Goal: Information Seeking & Learning: Learn about a topic

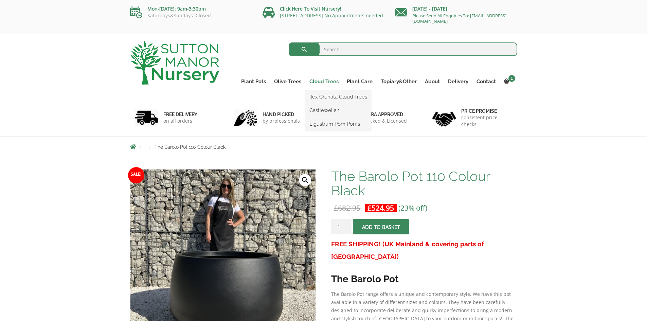
click at [324, 80] on link "Cloud Trees" at bounding box center [323, 82] width 37 height 10
click at [323, 81] on link "Cloud Trees" at bounding box center [323, 82] width 37 height 10
click at [324, 92] on link "Ilex Crenata Cloud Trees" at bounding box center [338, 97] width 66 height 10
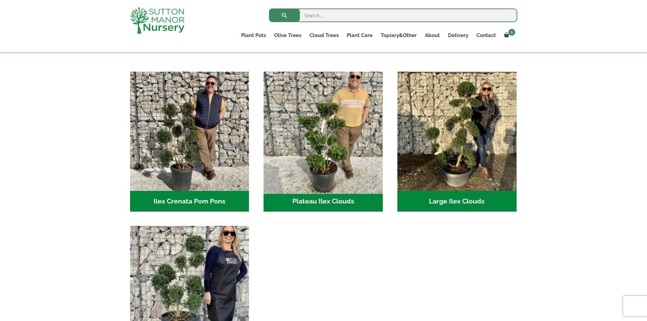
scroll to position [34, 0]
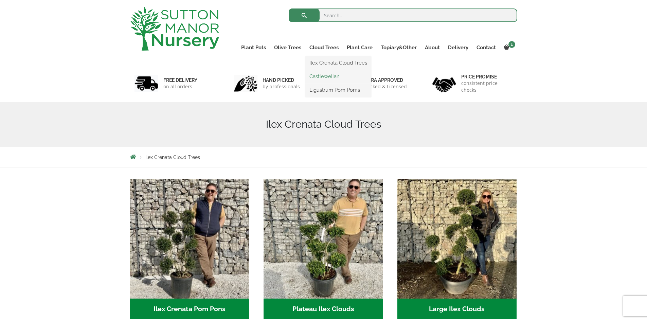
click at [323, 76] on link "Castlewellan" at bounding box center [338, 76] width 66 height 10
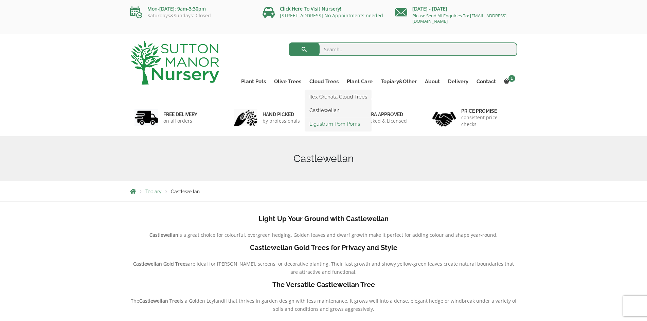
click at [321, 125] on link "Ligustrum Pom Poms" at bounding box center [338, 124] width 66 height 10
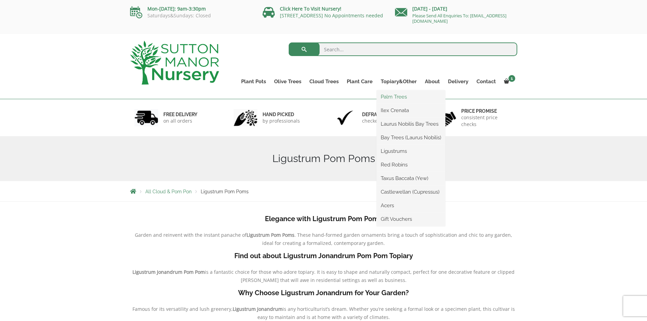
click at [397, 96] on link "Palm Trees" at bounding box center [411, 97] width 69 height 10
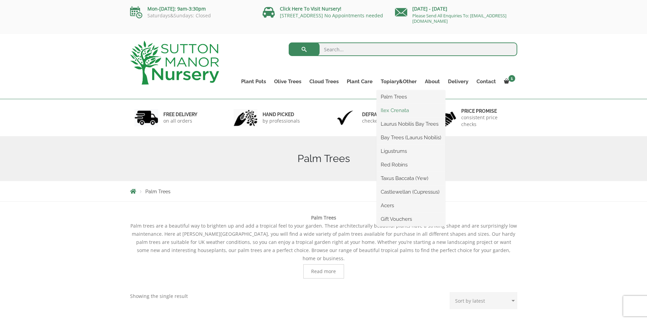
click at [398, 110] on link "Ilex Crenata" at bounding box center [411, 110] width 69 height 10
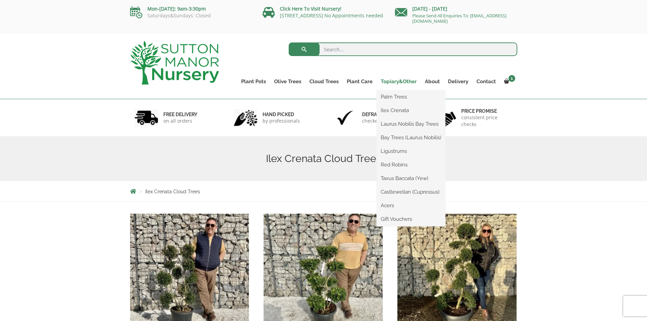
click at [400, 80] on link "Topiary&Other" at bounding box center [399, 82] width 44 height 10
click at [399, 124] on link "Laurus Nobilis Bay Trees" at bounding box center [411, 124] width 69 height 10
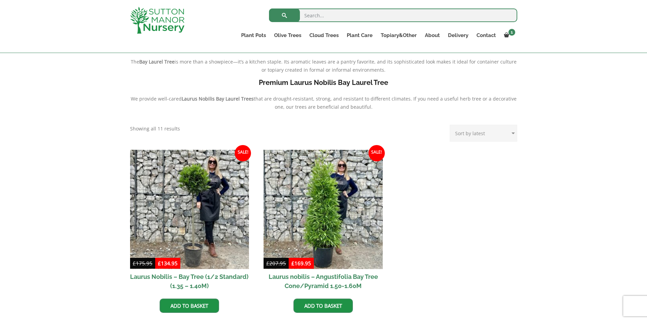
scroll to position [68, 0]
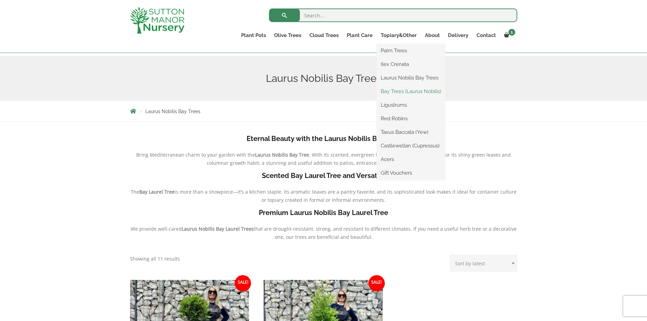
click at [408, 93] on link "Bay Trees (Laurus Nobilis)" at bounding box center [411, 91] width 69 height 10
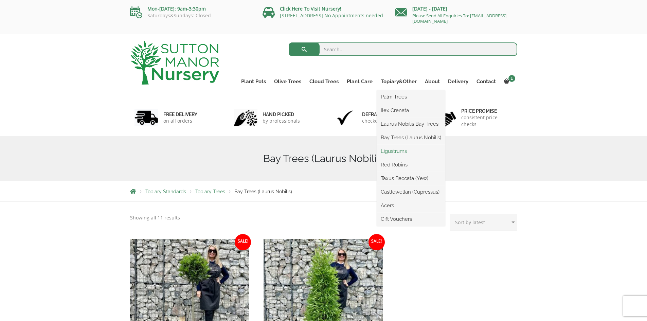
click at [399, 152] on link "Ligustrums" at bounding box center [411, 151] width 69 height 10
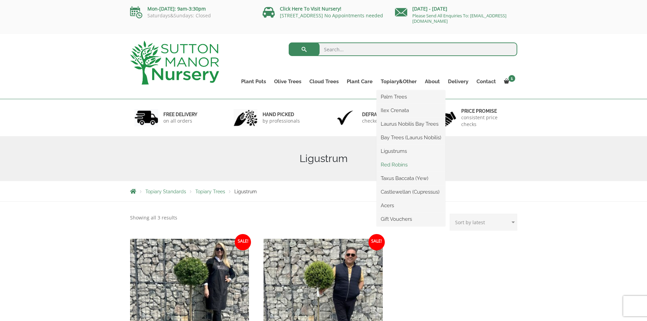
click at [400, 164] on link "Red Robins" at bounding box center [411, 165] width 69 height 10
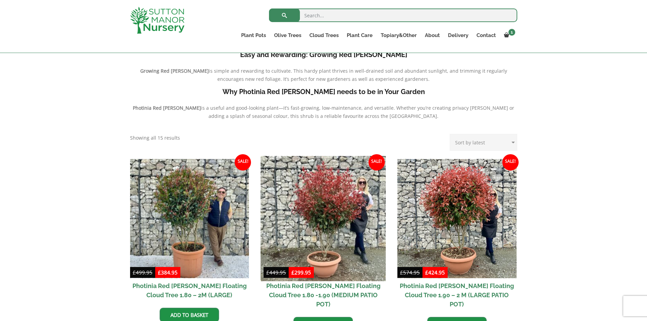
scroll to position [272, 0]
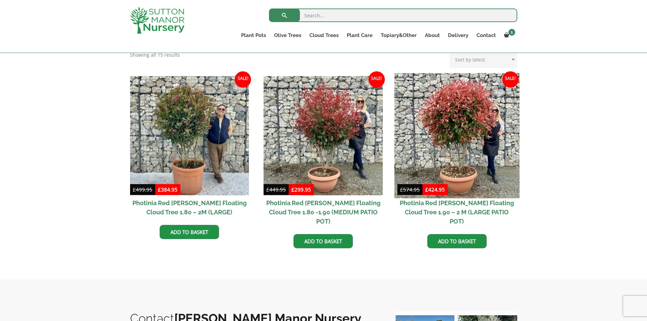
click at [455, 128] on img at bounding box center [456, 135] width 125 height 125
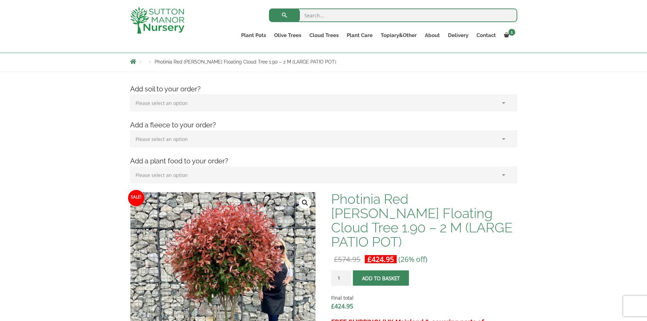
scroll to position [68, 0]
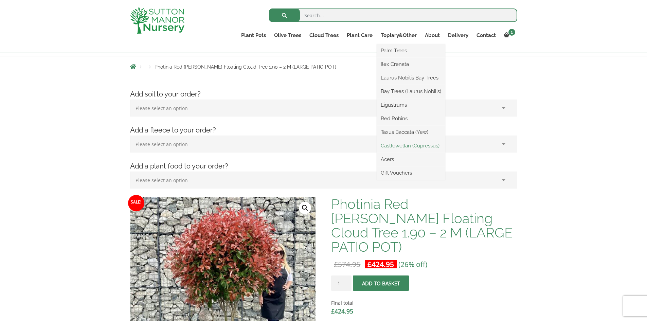
click at [398, 145] on link "Castlewellan (Cupressus)" at bounding box center [411, 146] width 69 height 10
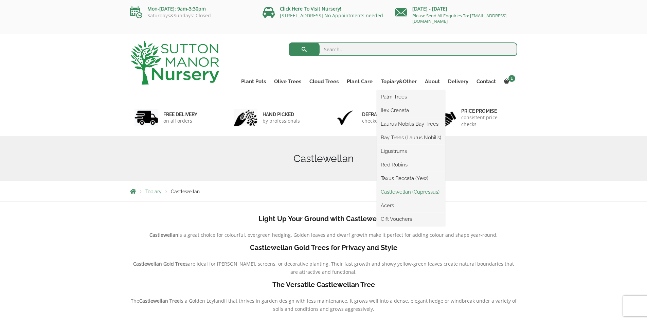
click at [400, 190] on link "Castlewellan (Cupressus)" at bounding box center [411, 192] width 69 height 10
click at [401, 82] on link "Topiary&Other" at bounding box center [399, 82] width 44 height 10
click at [391, 206] on link "Acers" at bounding box center [411, 205] width 69 height 10
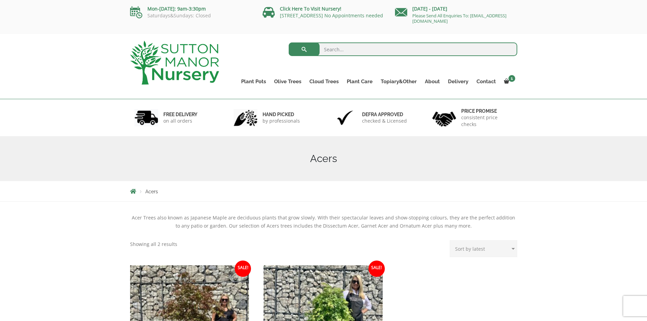
click at [202, 74] on img at bounding box center [174, 63] width 89 height 44
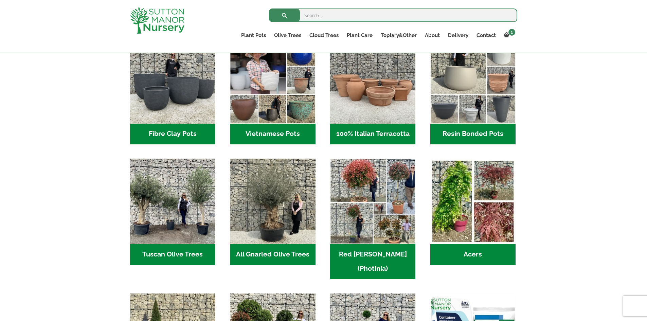
scroll to position [238, 0]
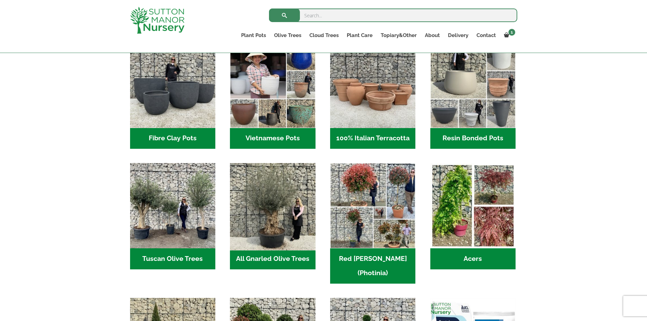
click at [264, 226] on img "Visit product category All Gnarled Olive Trees" at bounding box center [273, 206] width 90 height 90
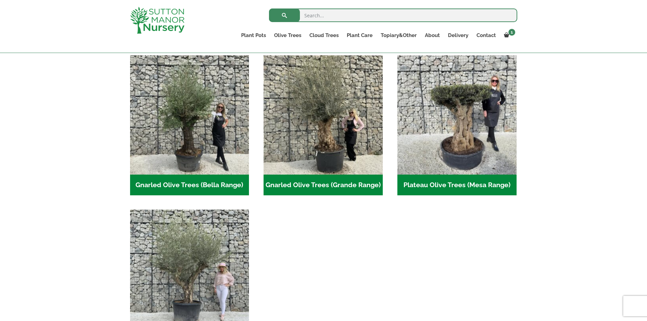
scroll to position [170, 0]
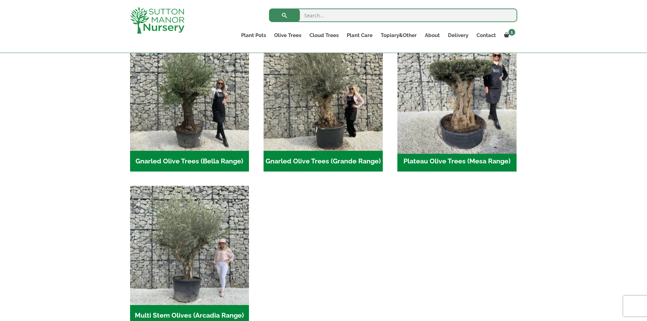
click at [471, 118] on img "Visit product category Plateau Olive Trees (Mesa Range)" at bounding box center [456, 91] width 125 height 125
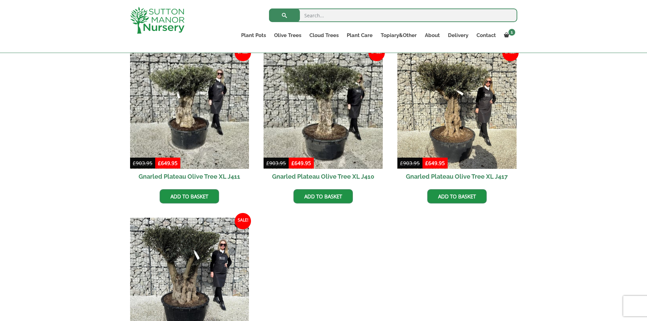
scroll to position [340, 0]
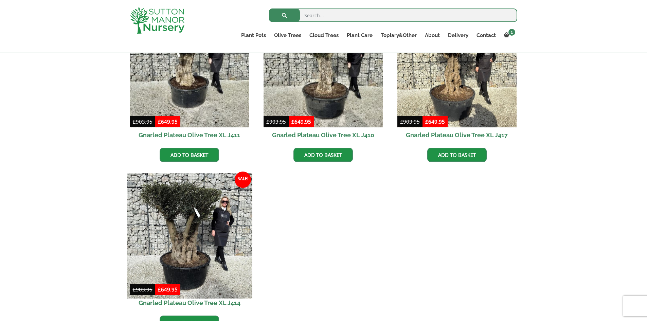
click at [214, 223] on img at bounding box center [189, 235] width 125 height 125
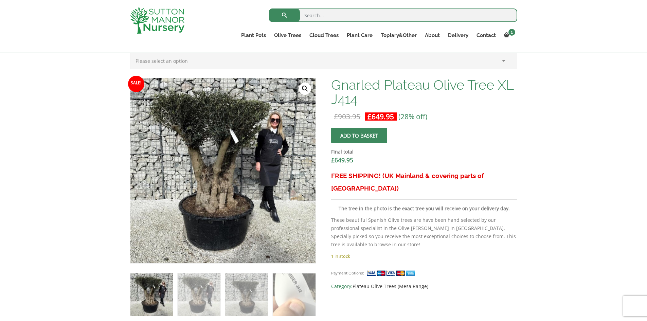
scroll to position [170, 0]
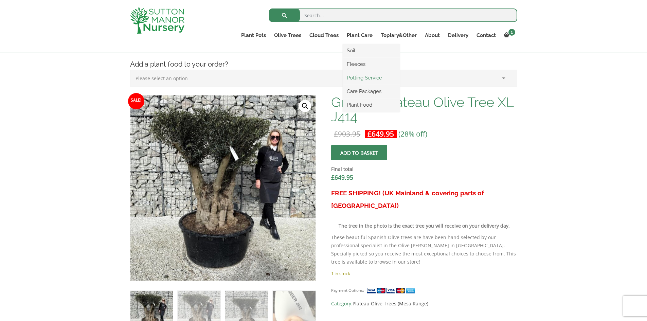
click at [354, 79] on link "Potting Service" at bounding box center [371, 78] width 57 height 10
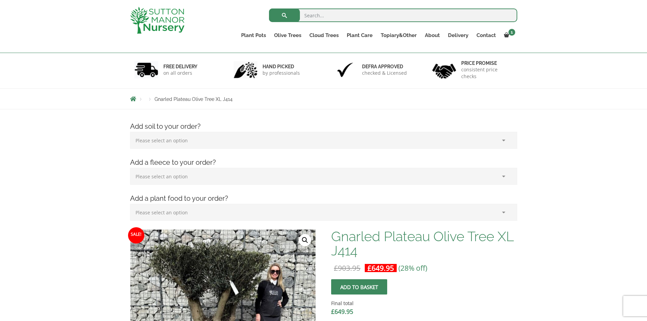
scroll to position [34, 0]
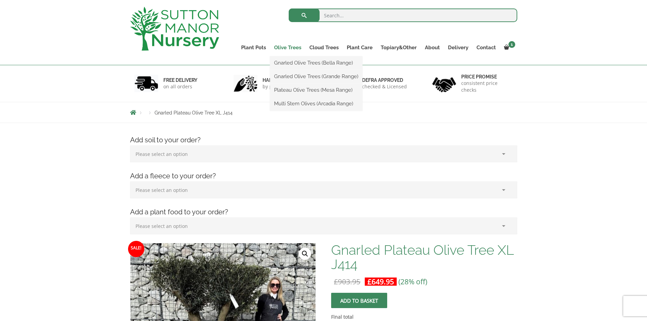
click at [281, 46] on link "Olive Trees" at bounding box center [287, 48] width 35 height 10
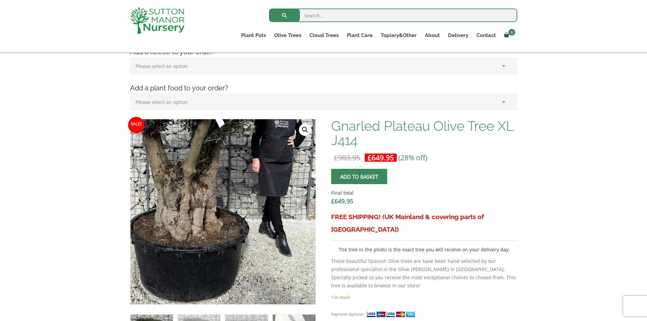
scroll to position [136, 0]
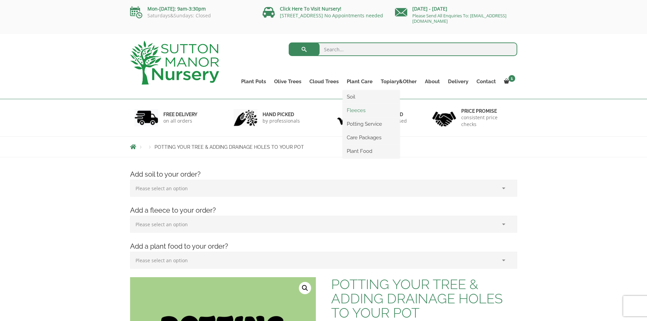
click at [354, 109] on link "Fleeces" at bounding box center [371, 110] width 57 height 10
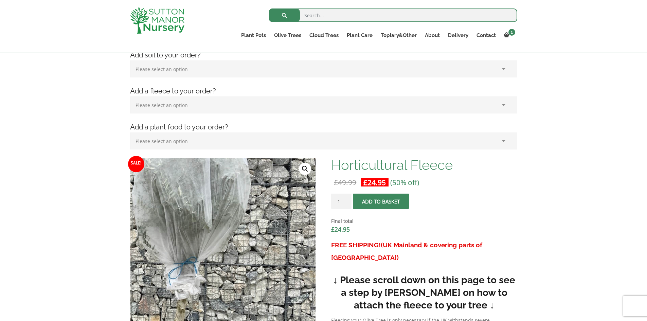
scroll to position [102, 0]
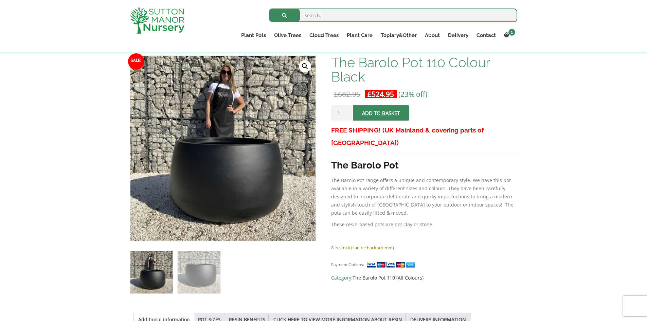
scroll to position [102, 0]
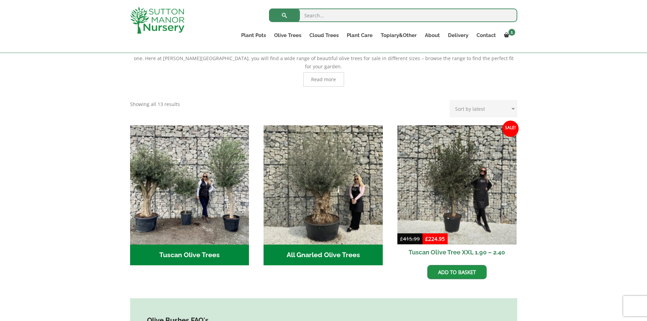
scroll to position [204, 0]
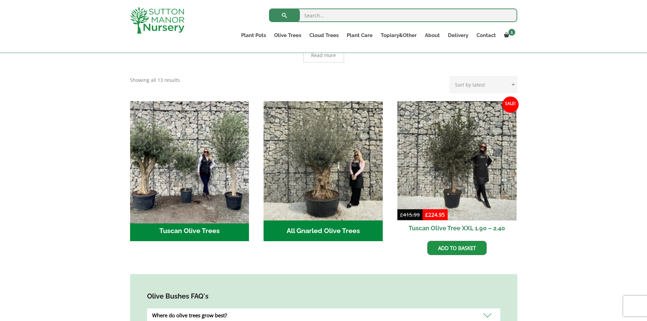
click at [176, 156] on img "Visit product category Tuscan Olive Trees" at bounding box center [189, 160] width 125 height 125
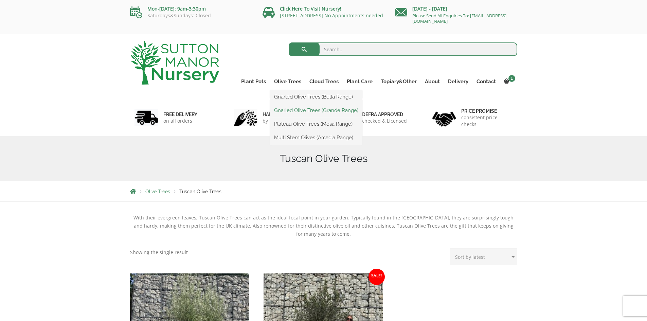
click at [294, 110] on link "Gnarled Olive Trees (Grande Range)" at bounding box center [316, 110] width 92 height 10
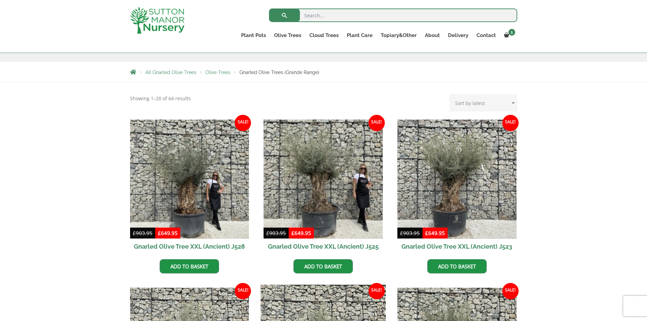
scroll to position [102, 0]
